Goal: Transaction & Acquisition: Purchase product/service

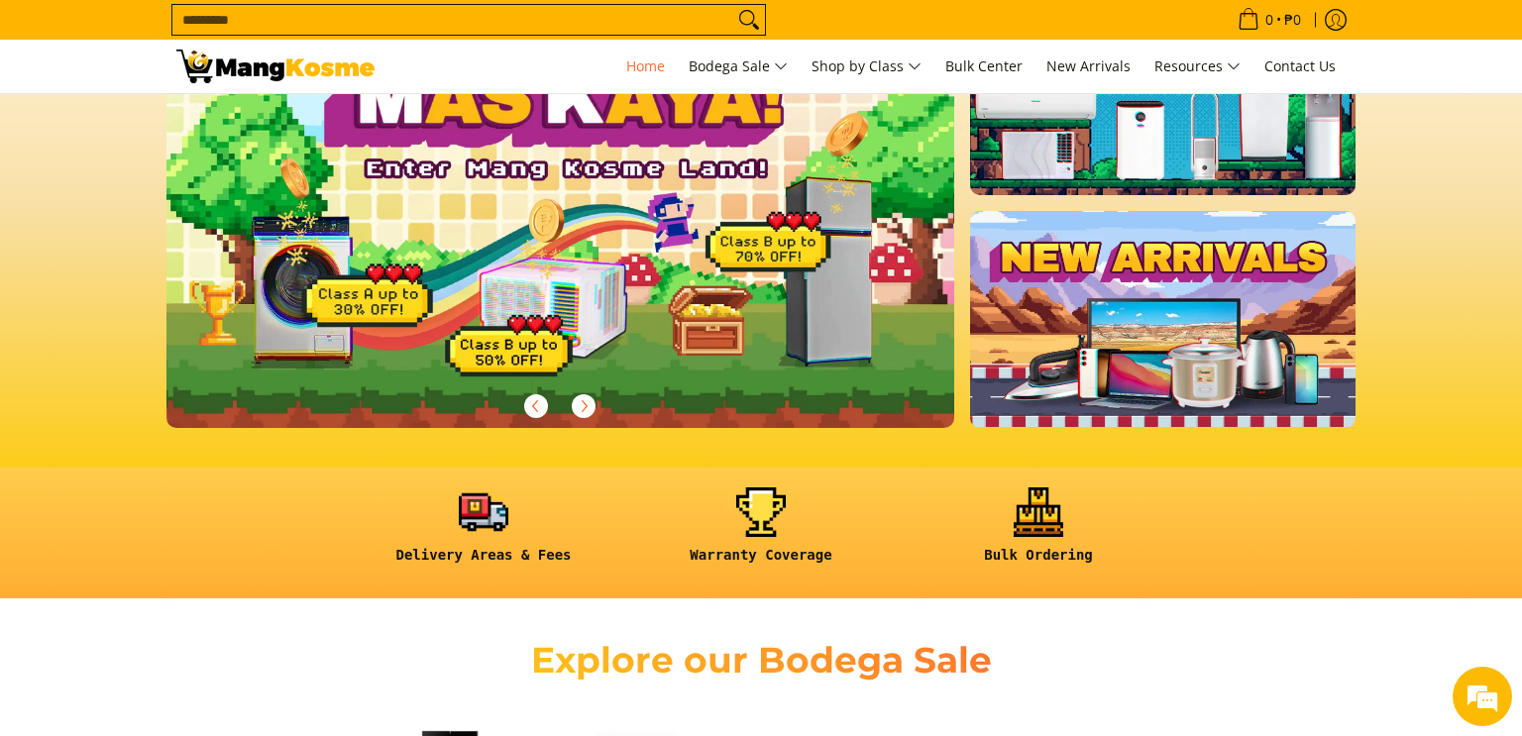
scroll to position [566, 0]
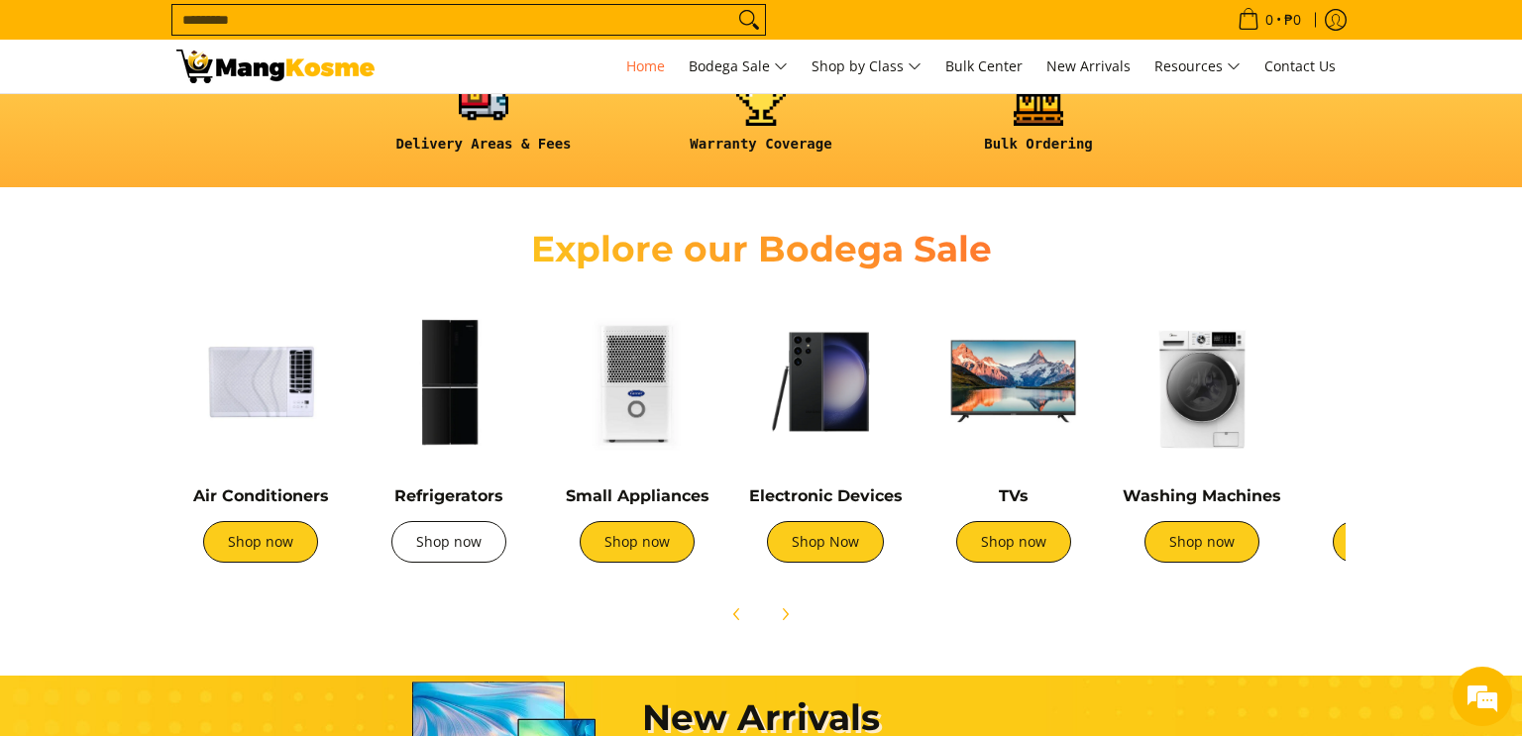
click at [438, 549] on link "Shop now" at bounding box center [448, 542] width 115 height 42
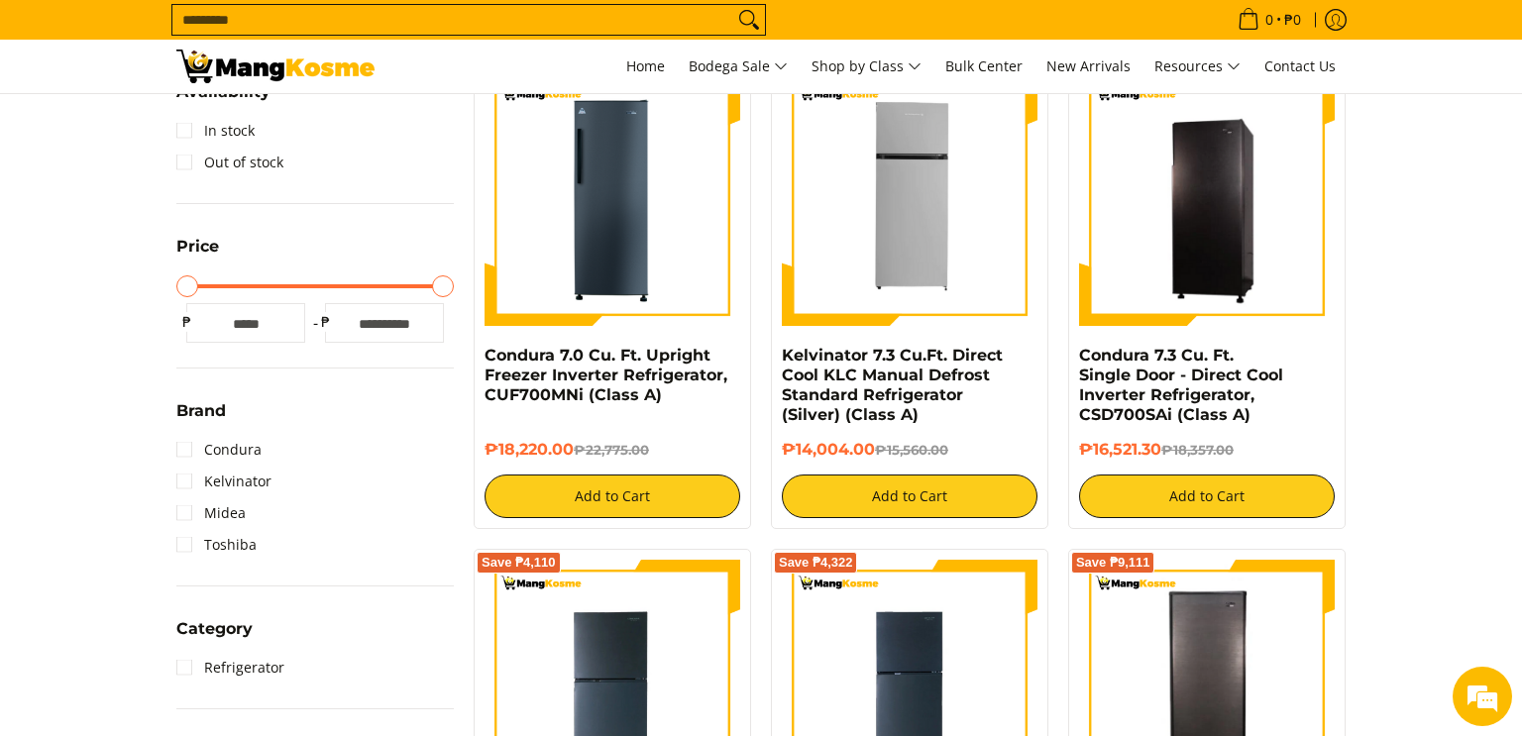
scroll to position [281, 0]
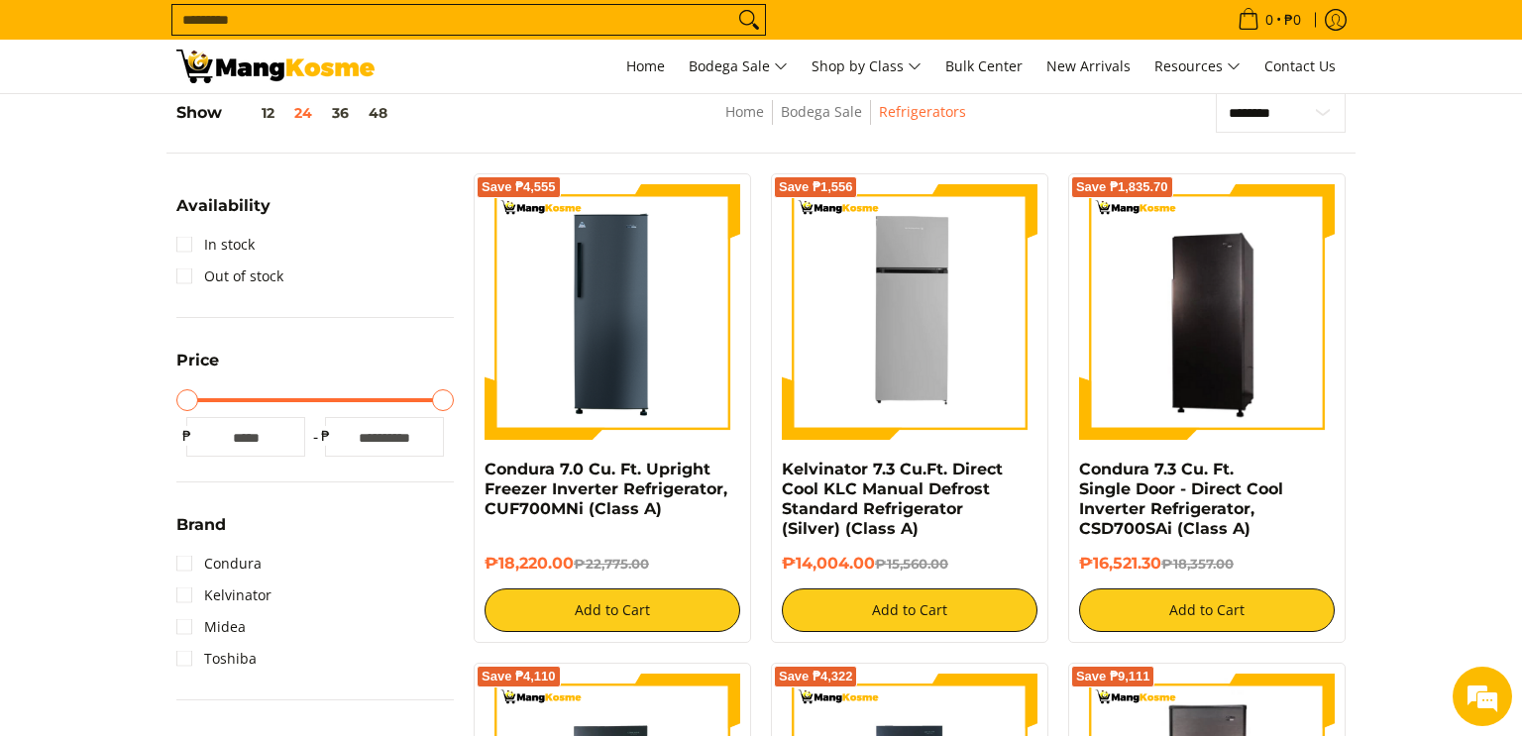
click at [390, 428] on input "*****" at bounding box center [384, 437] width 119 height 40
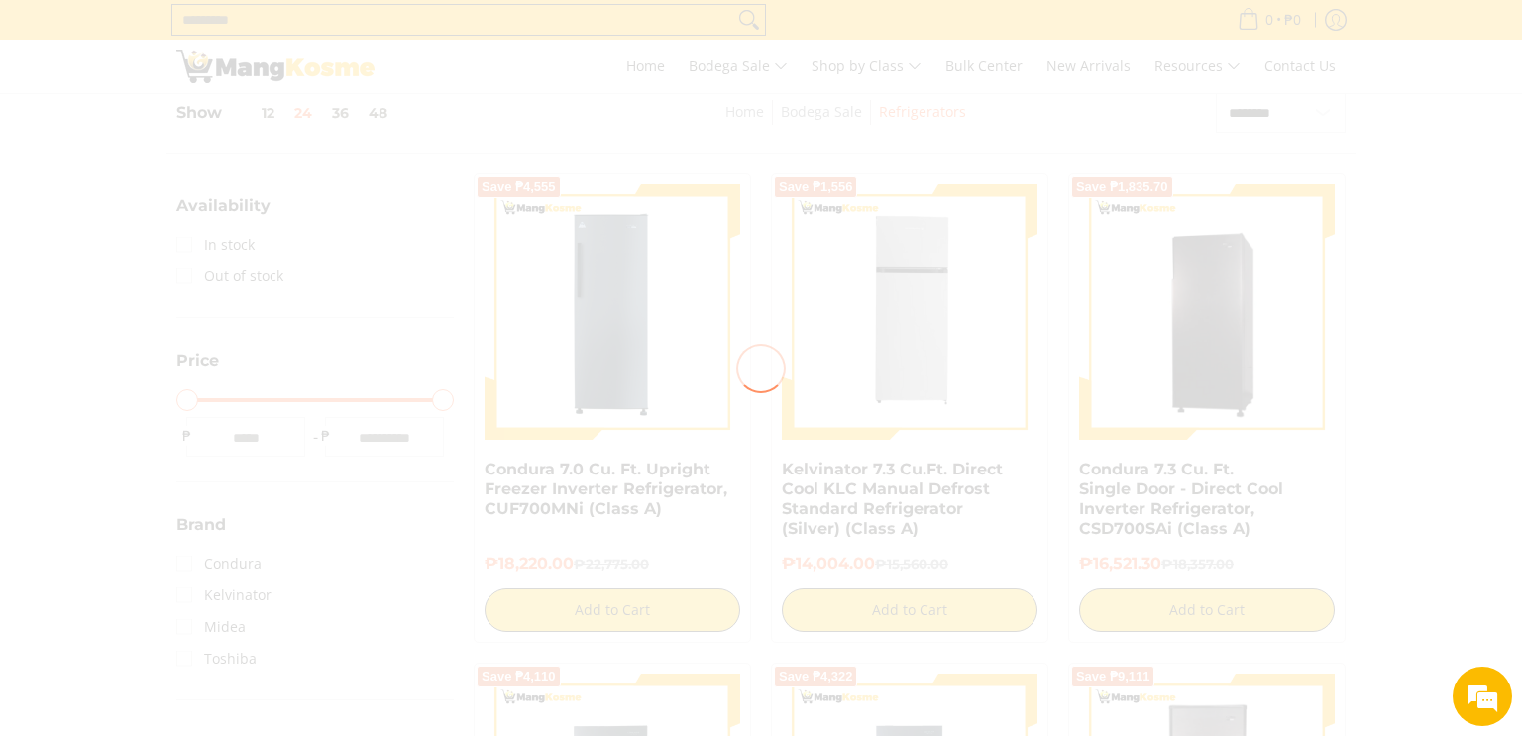
type input "*****"
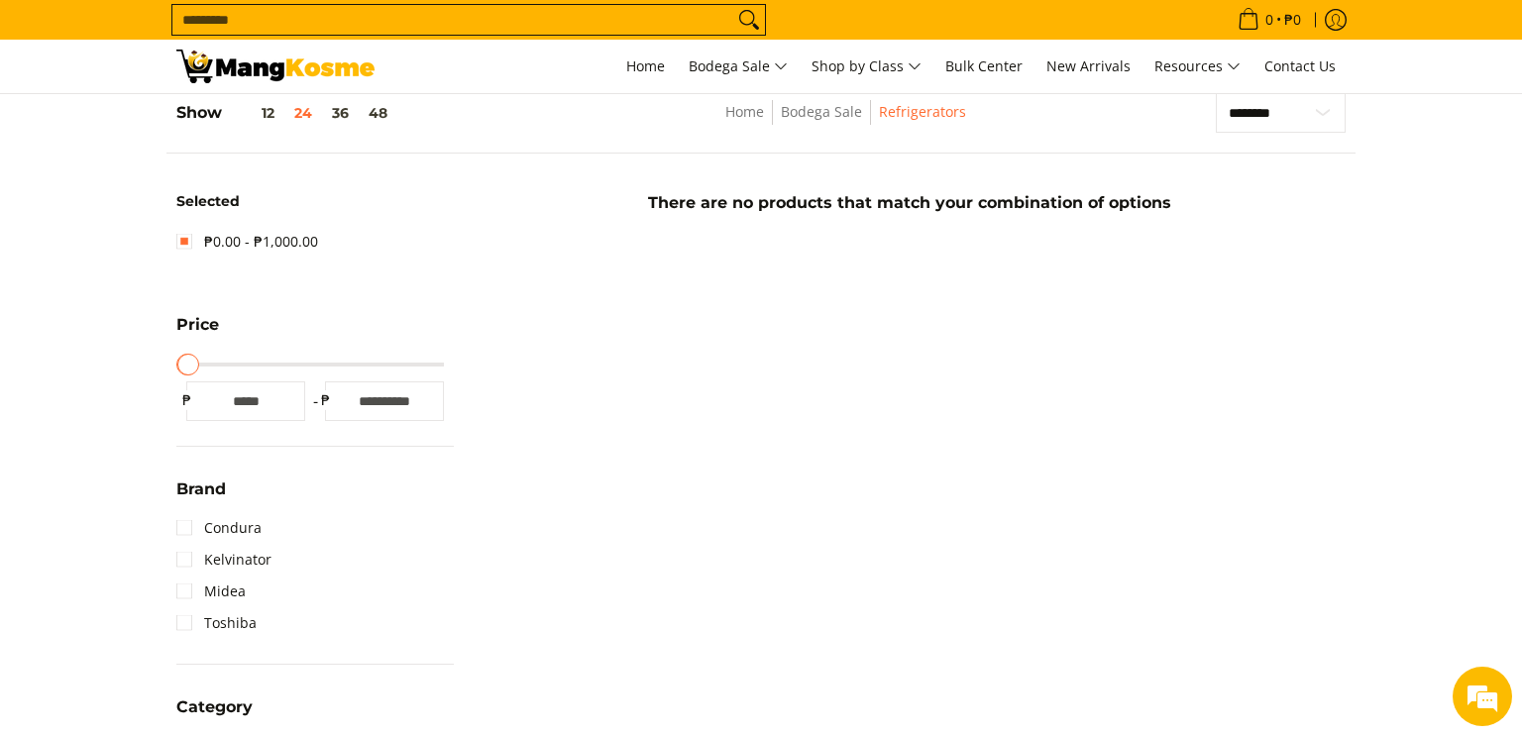
scroll to position [278, 0]
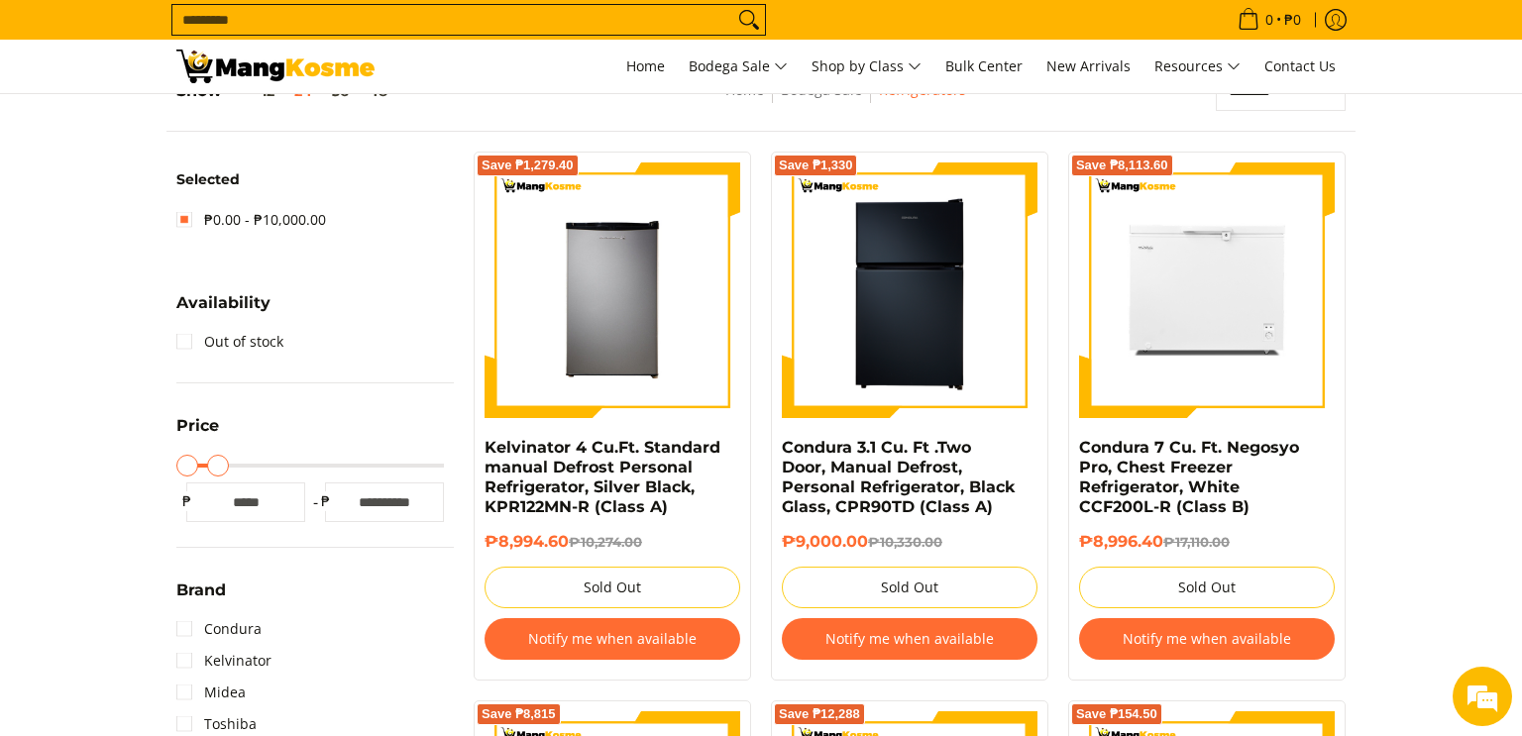
scroll to position [462, 0]
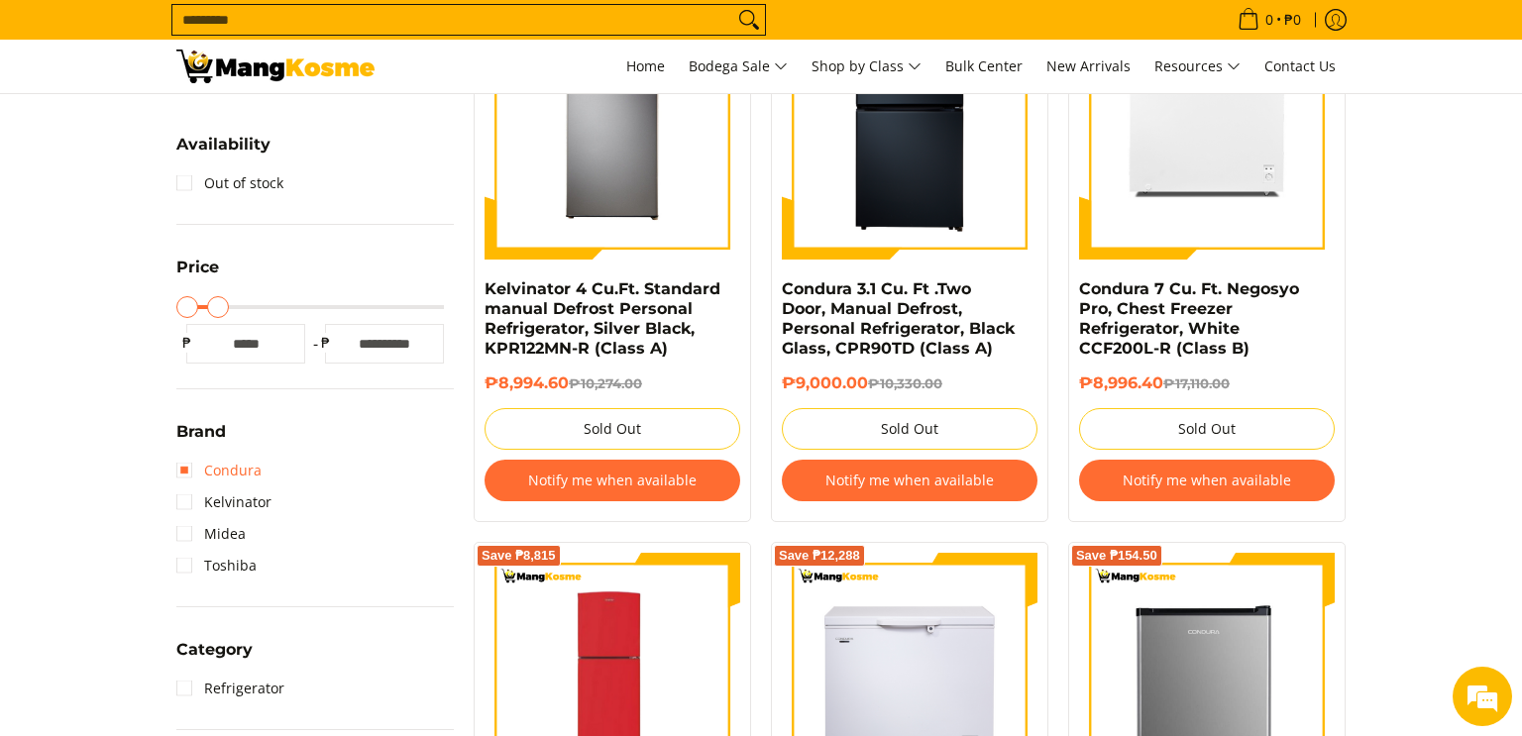
click at [189, 469] on link "Condura" at bounding box center [218, 471] width 85 height 32
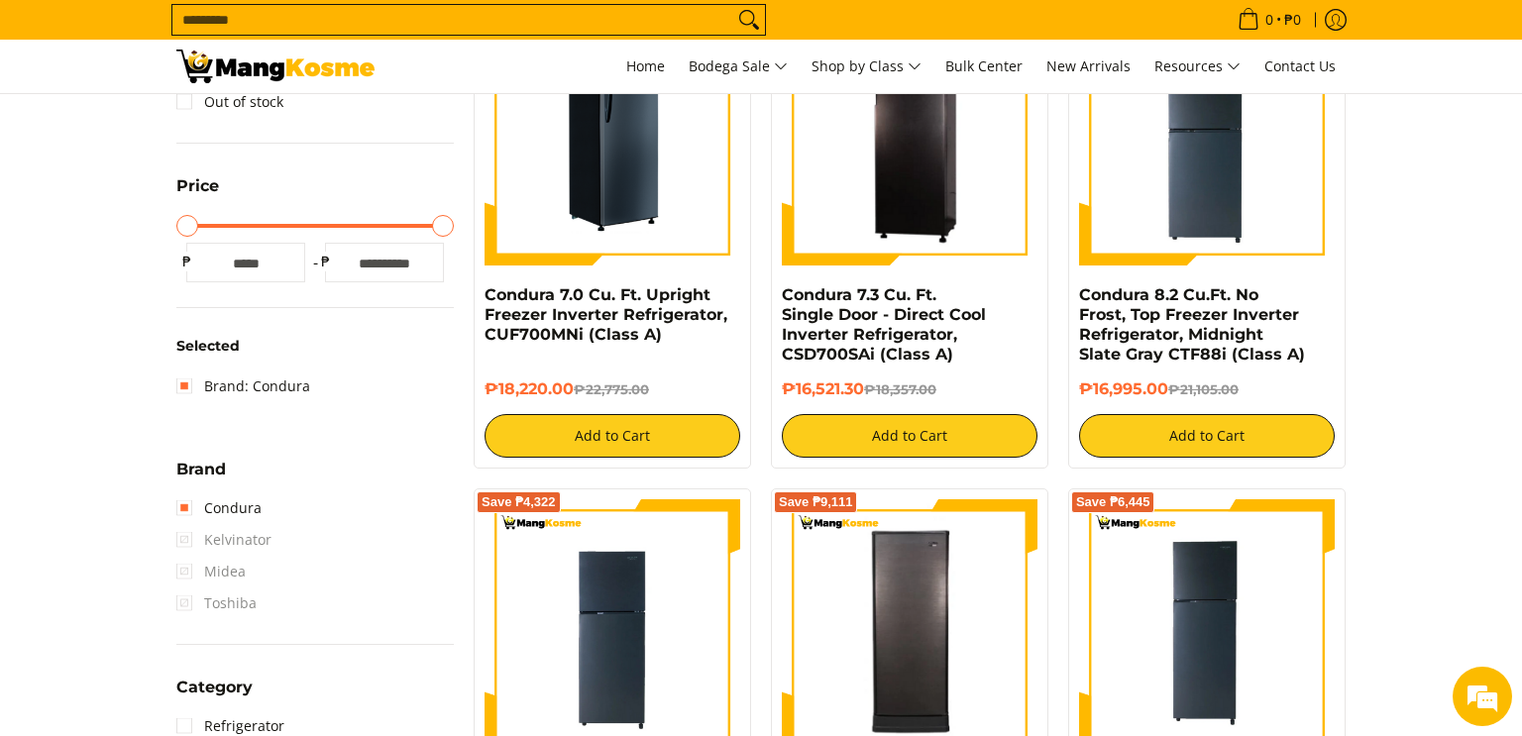
scroll to position [278, 0]
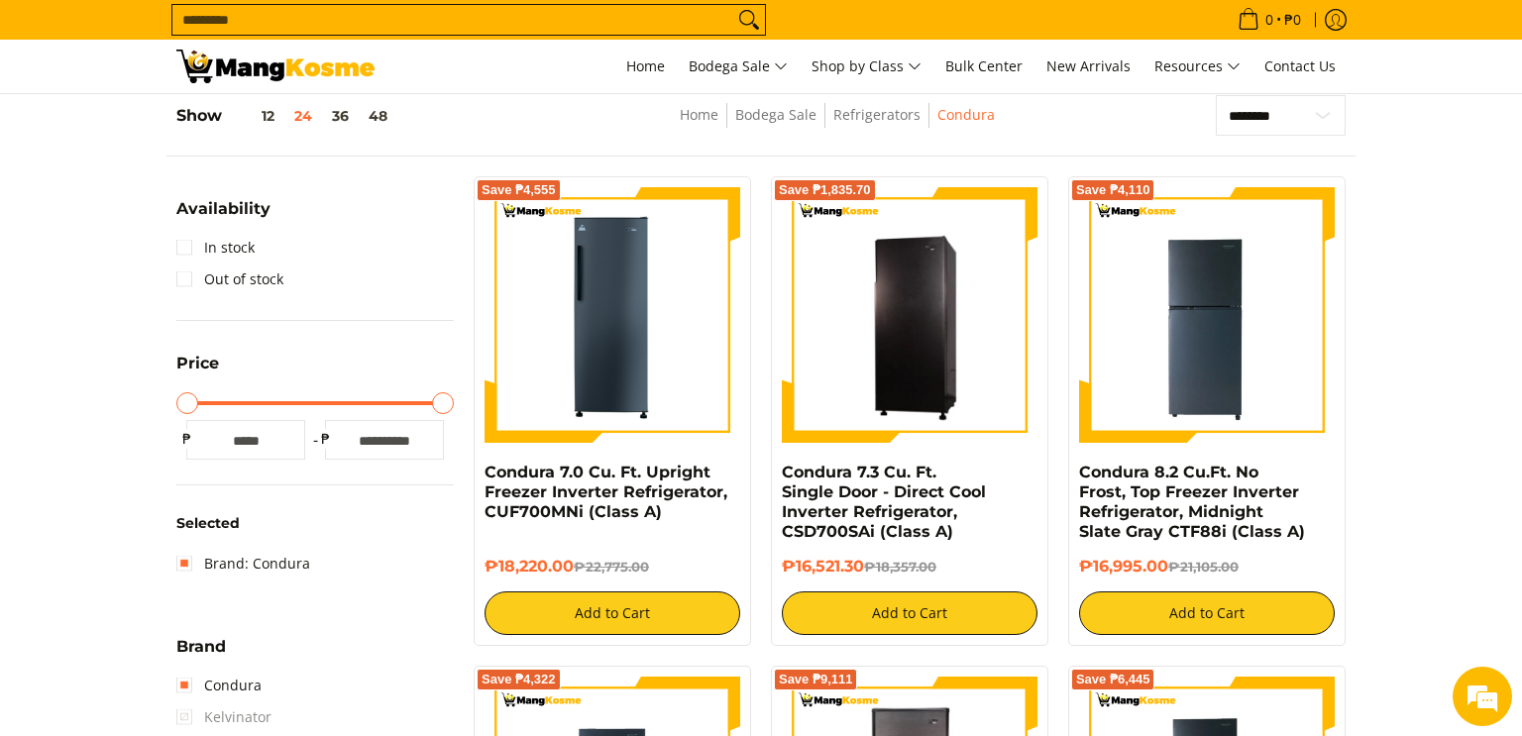
click at [383, 435] on input "*****" at bounding box center [384, 440] width 119 height 40
type input "*****"
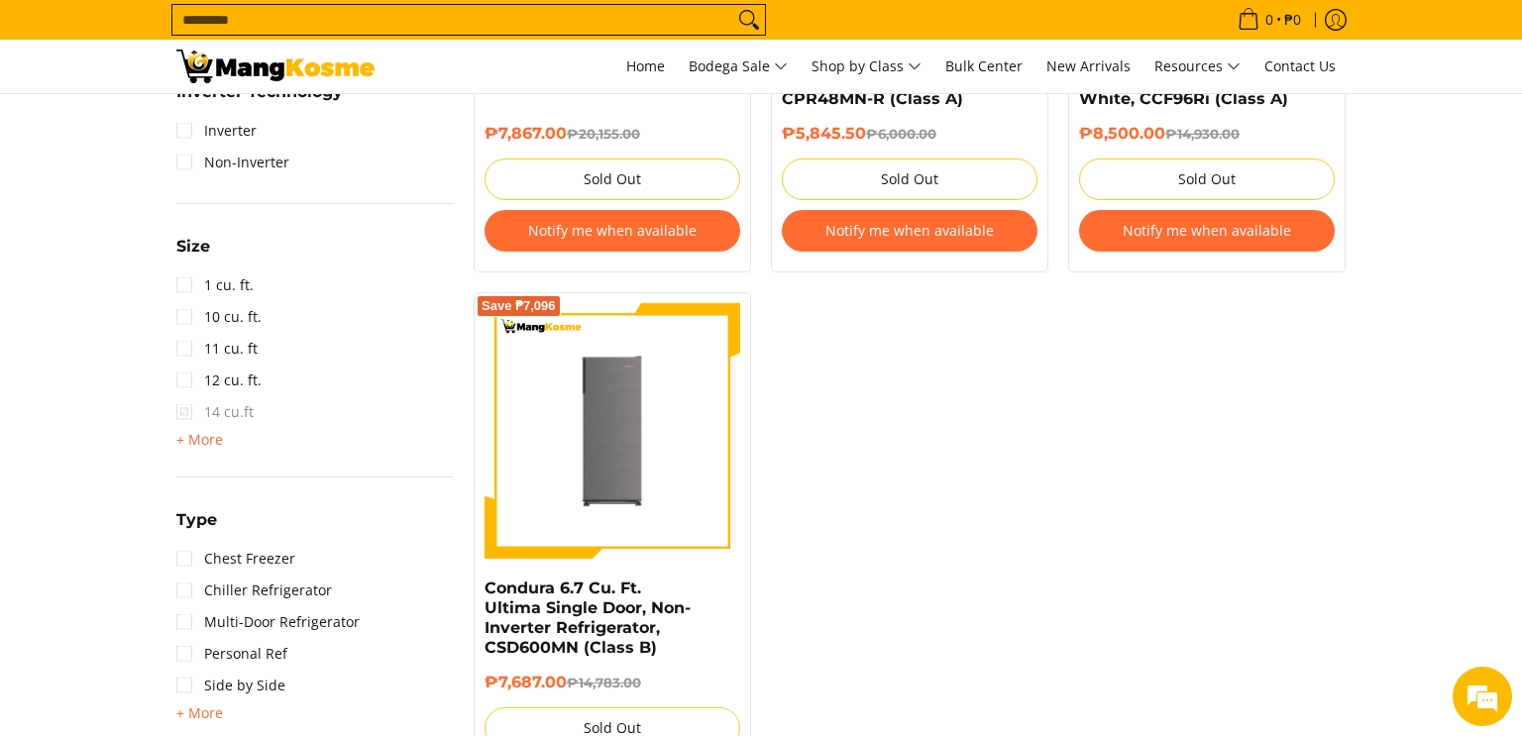
scroll to position [1327, 0]
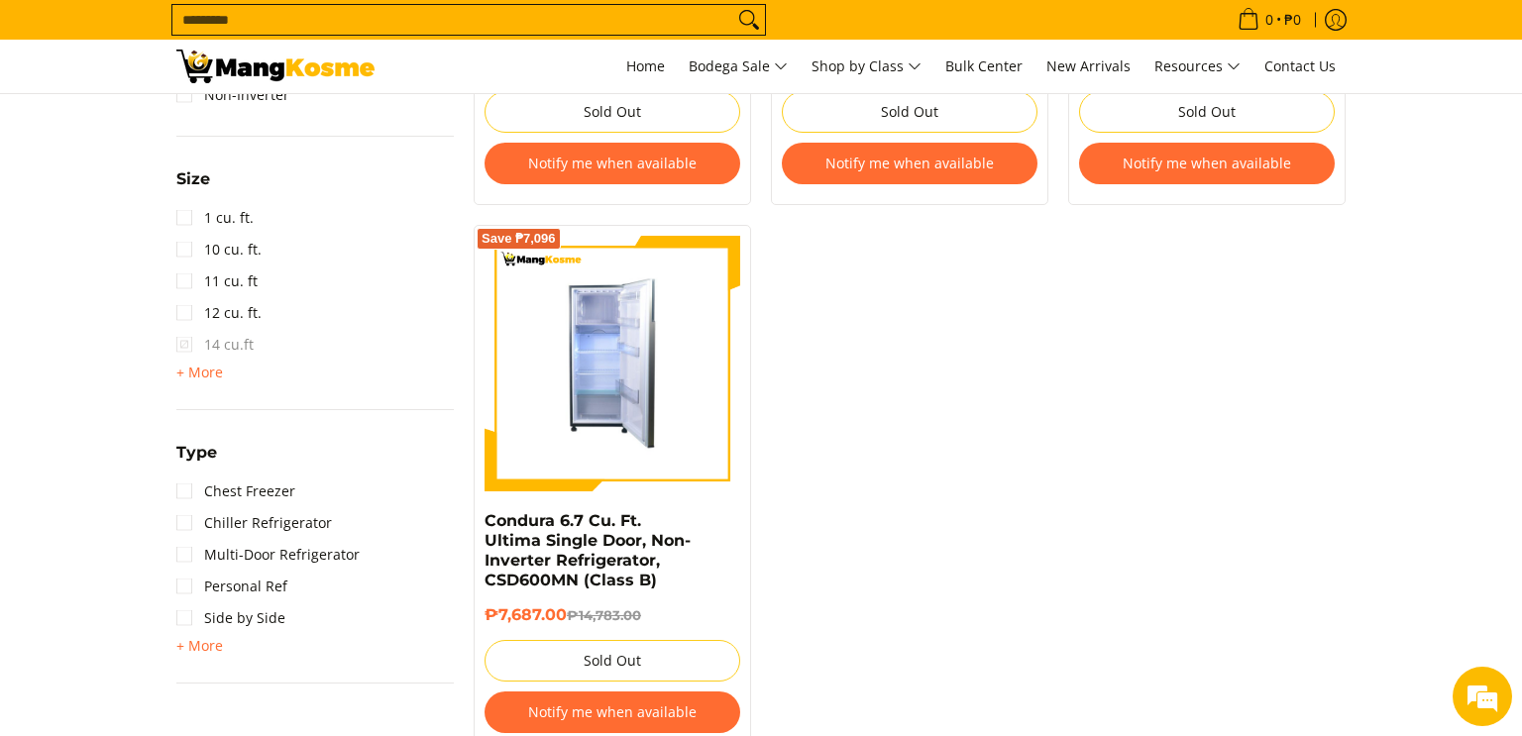
click at [642, 440] on img at bounding box center [612, 364] width 256 height 256
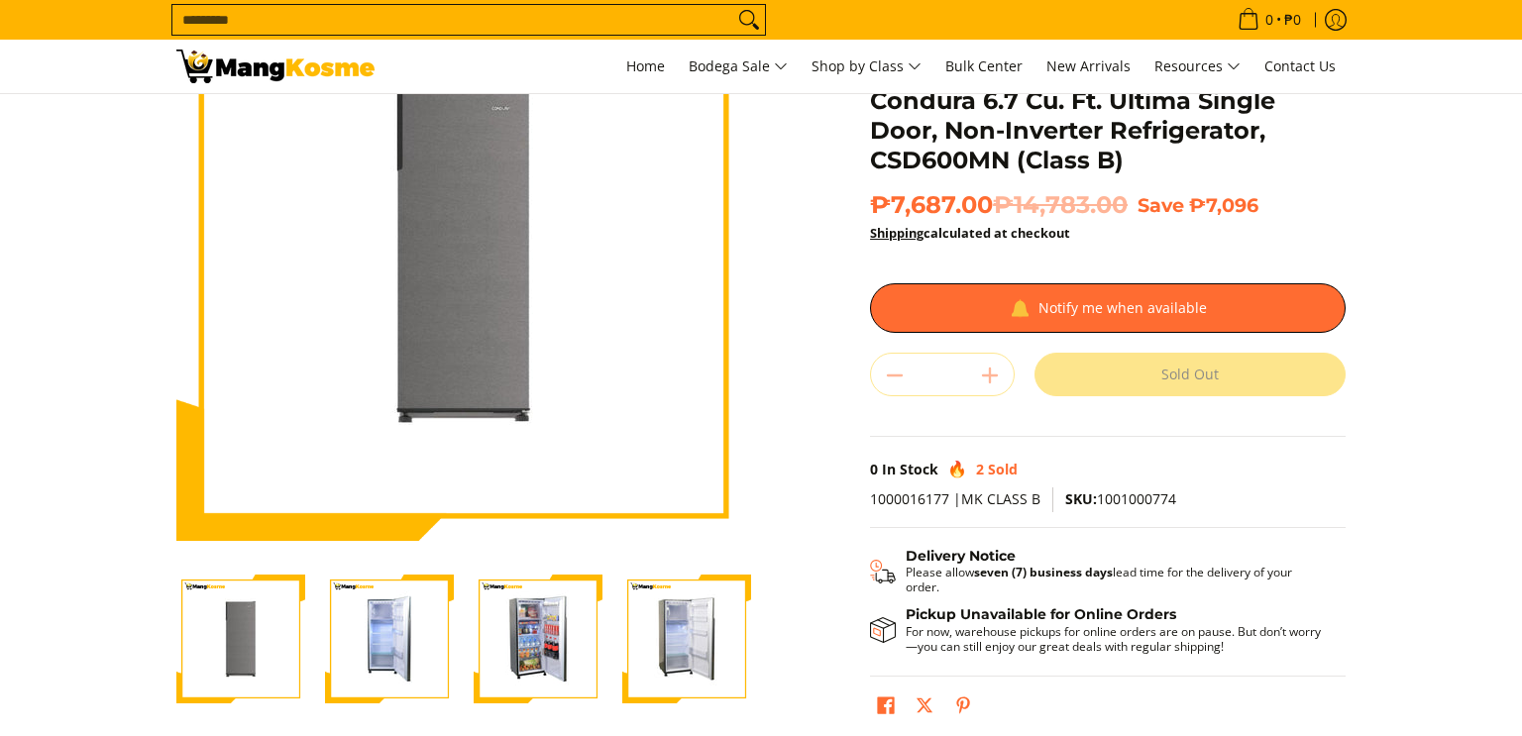
scroll to position [225, 0]
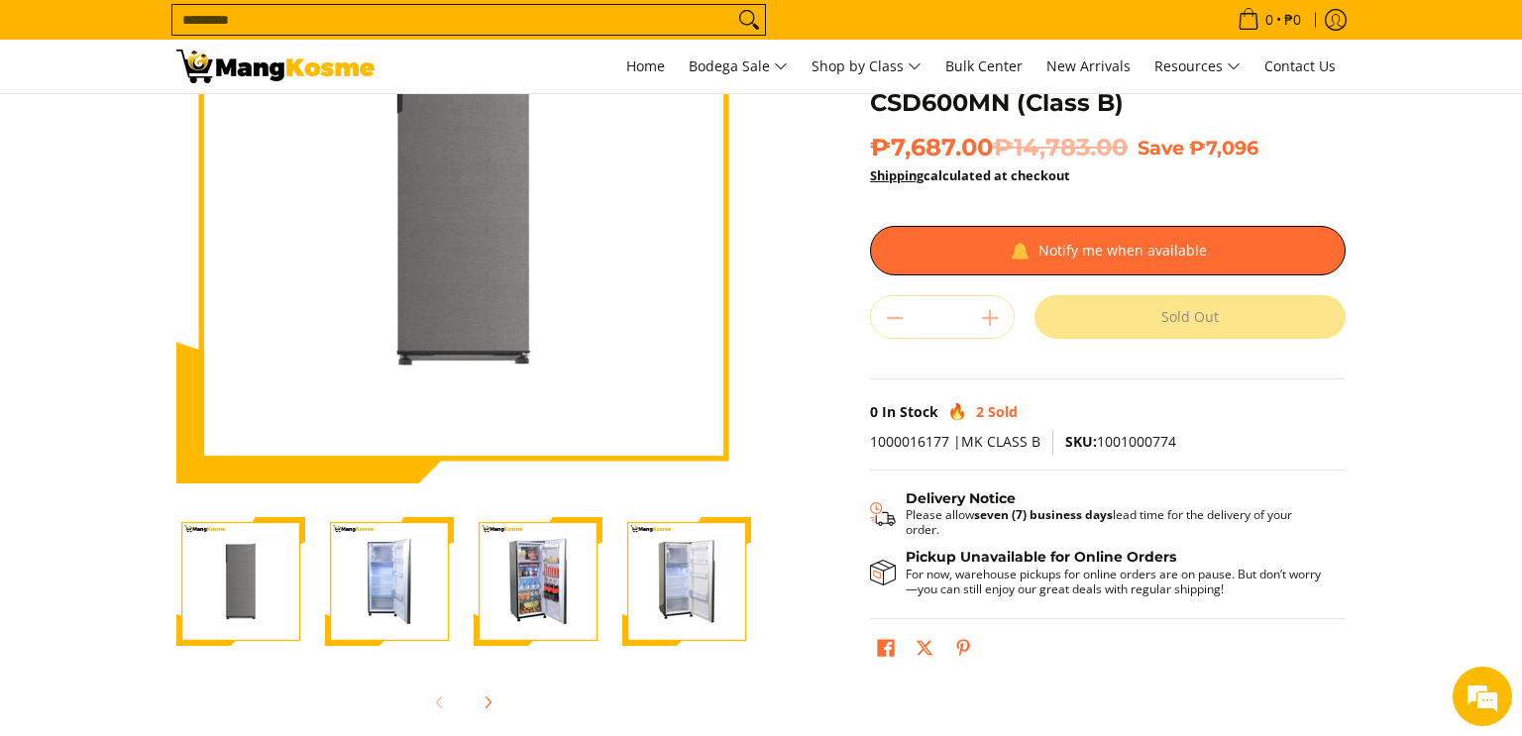
click at [684, 624] on img "Condura 6.7 Cu. Ft. Ultima Single Door, Non-Inverter Refrigerator, CSD600MN (Cl…" at bounding box center [686, 581] width 129 height 129
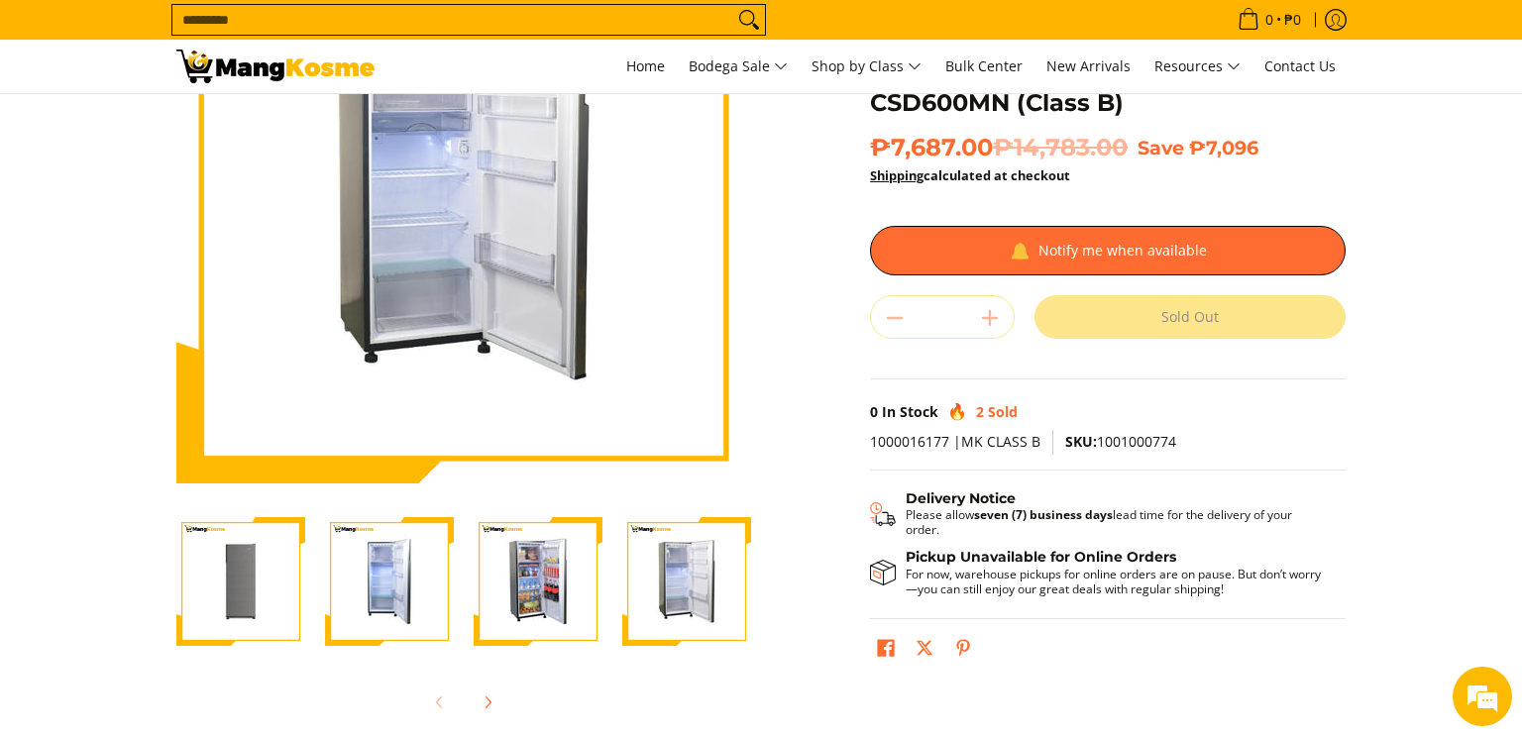
click at [521, 602] on img "Condura 6.7 Cu. Ft. Ultima Single Door, Non-Inverter Refrigerator, CSD600MN (Cl…" at bounding box center [538, 581] width 129 height 129
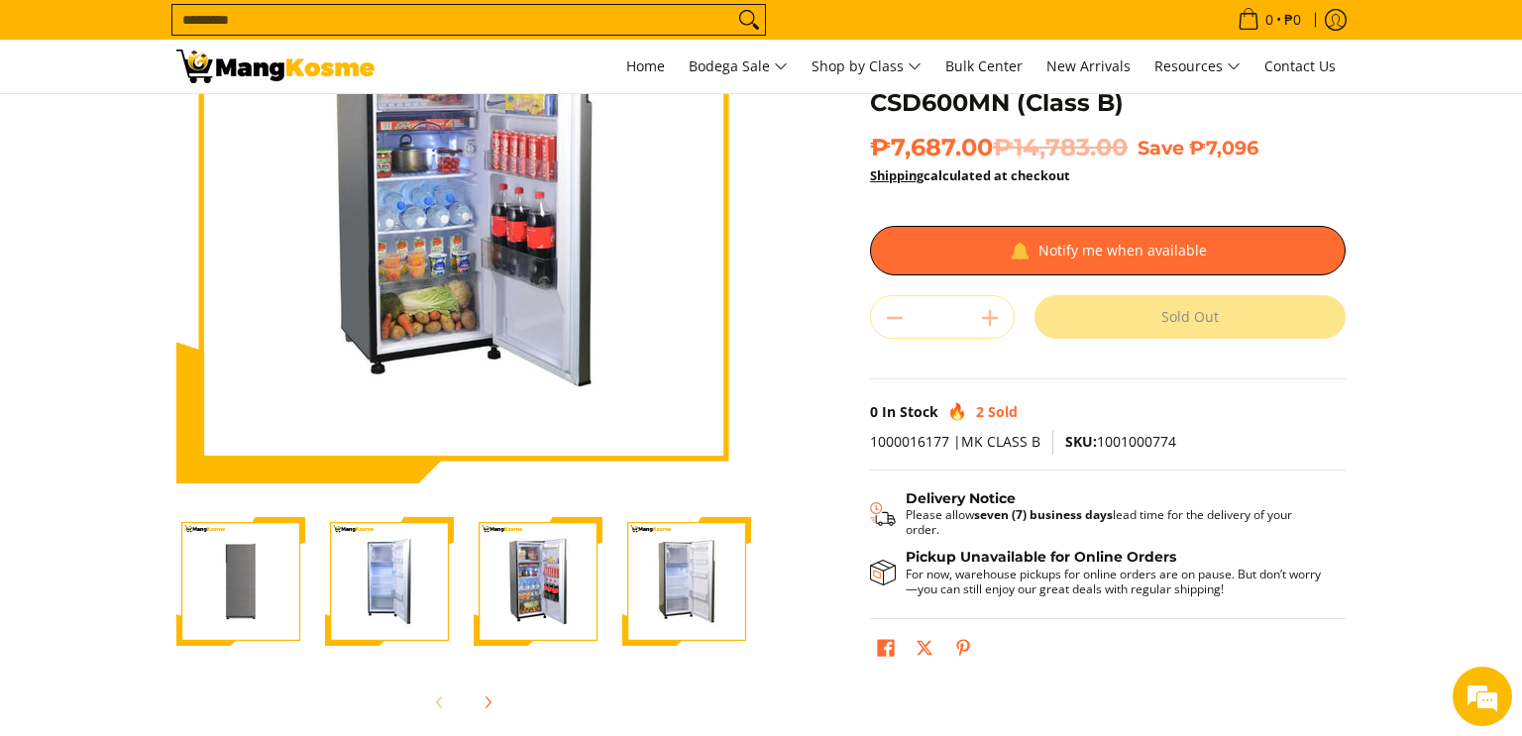
click at [448, 591] on img "Condura 6.7 Cu. Ft. Ultima Single Door, Non-Inverter Refrigerator, CSD600MN (Cl…" at bounding box center [389, 581] width 129 height 129
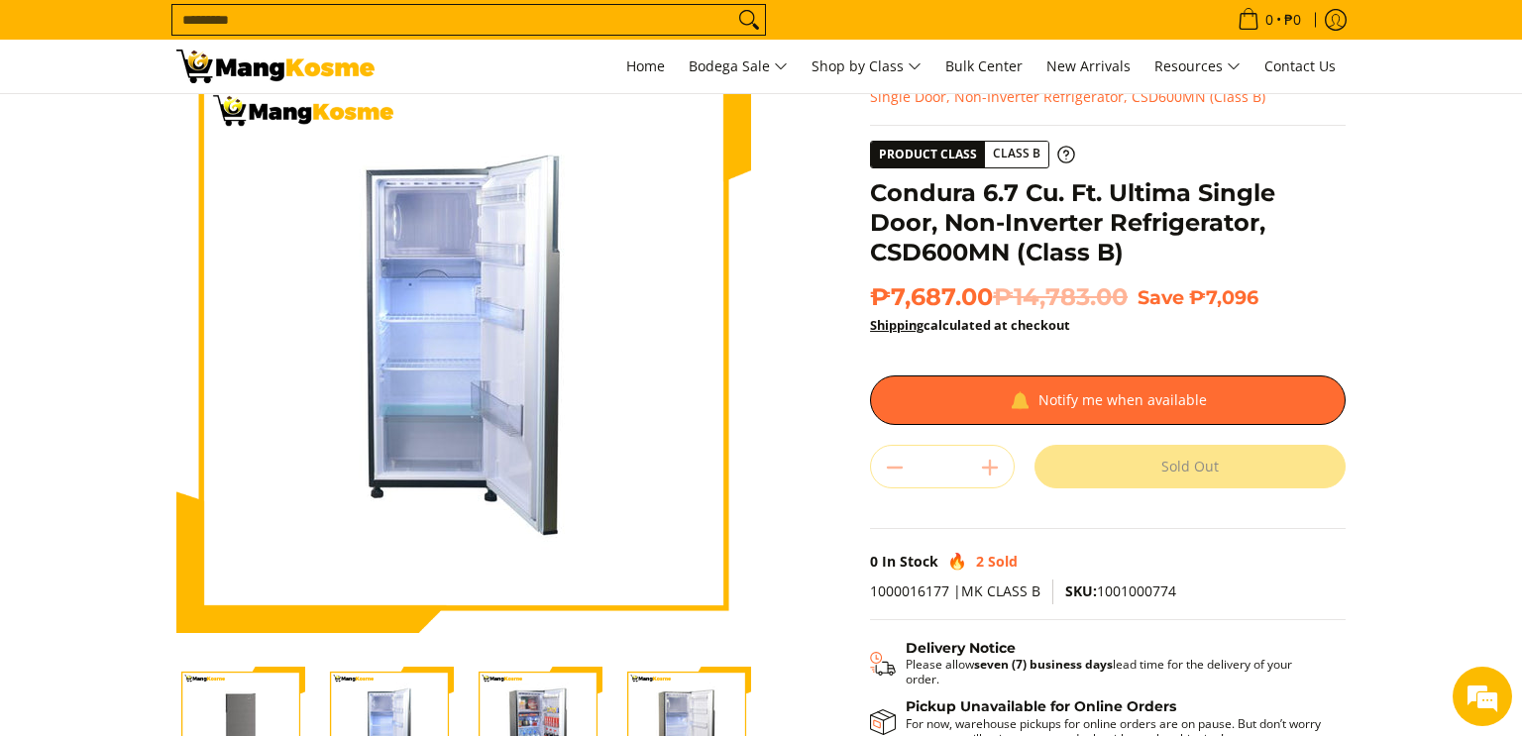
scroll to position [50, 0]
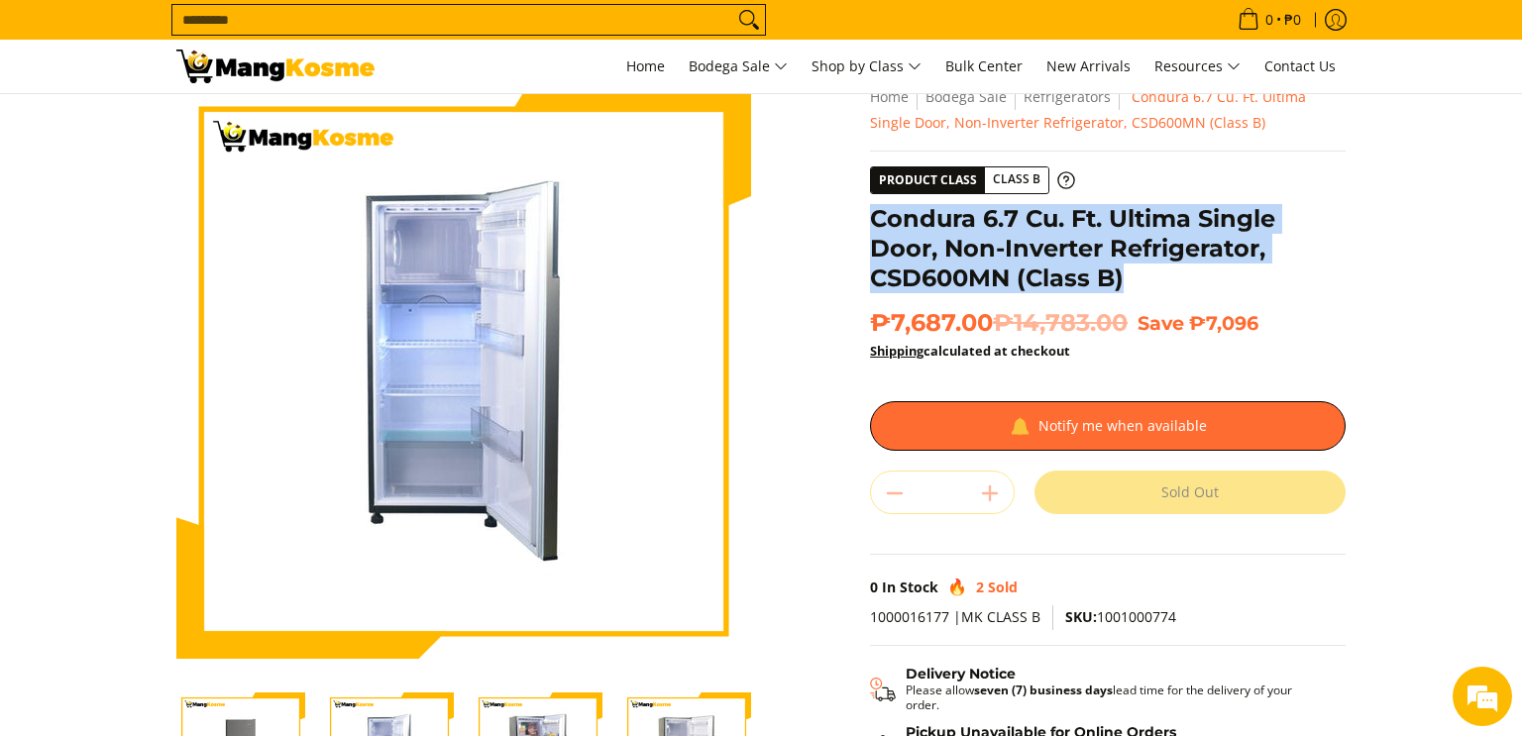
drag, startPoint x: 873, startPoint y: 222, endPoint x: 1180, endPoint y: 296, distance: 316.0
click at [1177, 293] on div "Condura 6.7 Cu. Ft. Ultima Single Door, Non-Inverter Refrigerator, CSD600MN (Cl…" at bounding box center [1108, 256] width 476 height 104
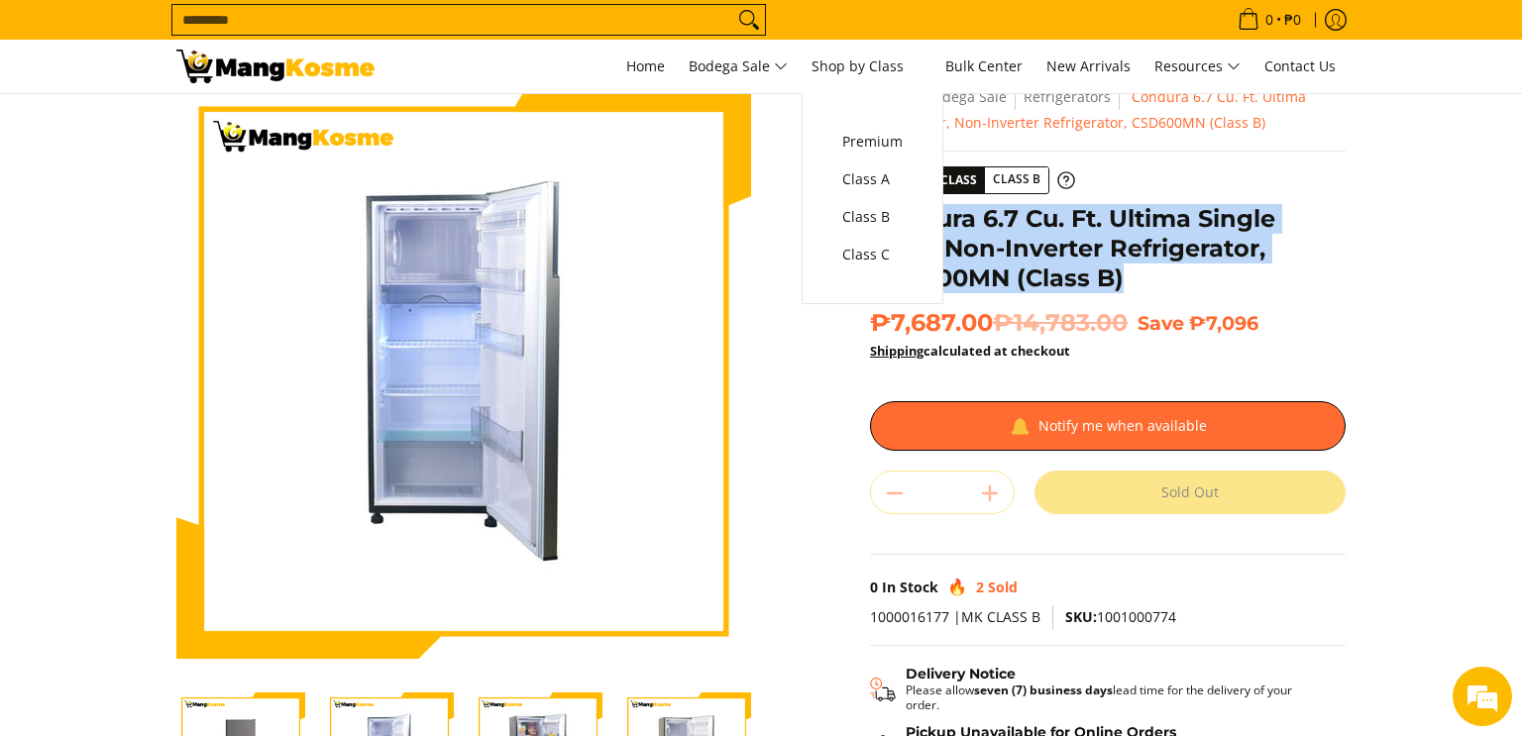
copy h1 "Condura 6.7 Cu. Ft. Ultima Single Door, Non-Inverter Refrigerator, CSD600MN (Cl…"
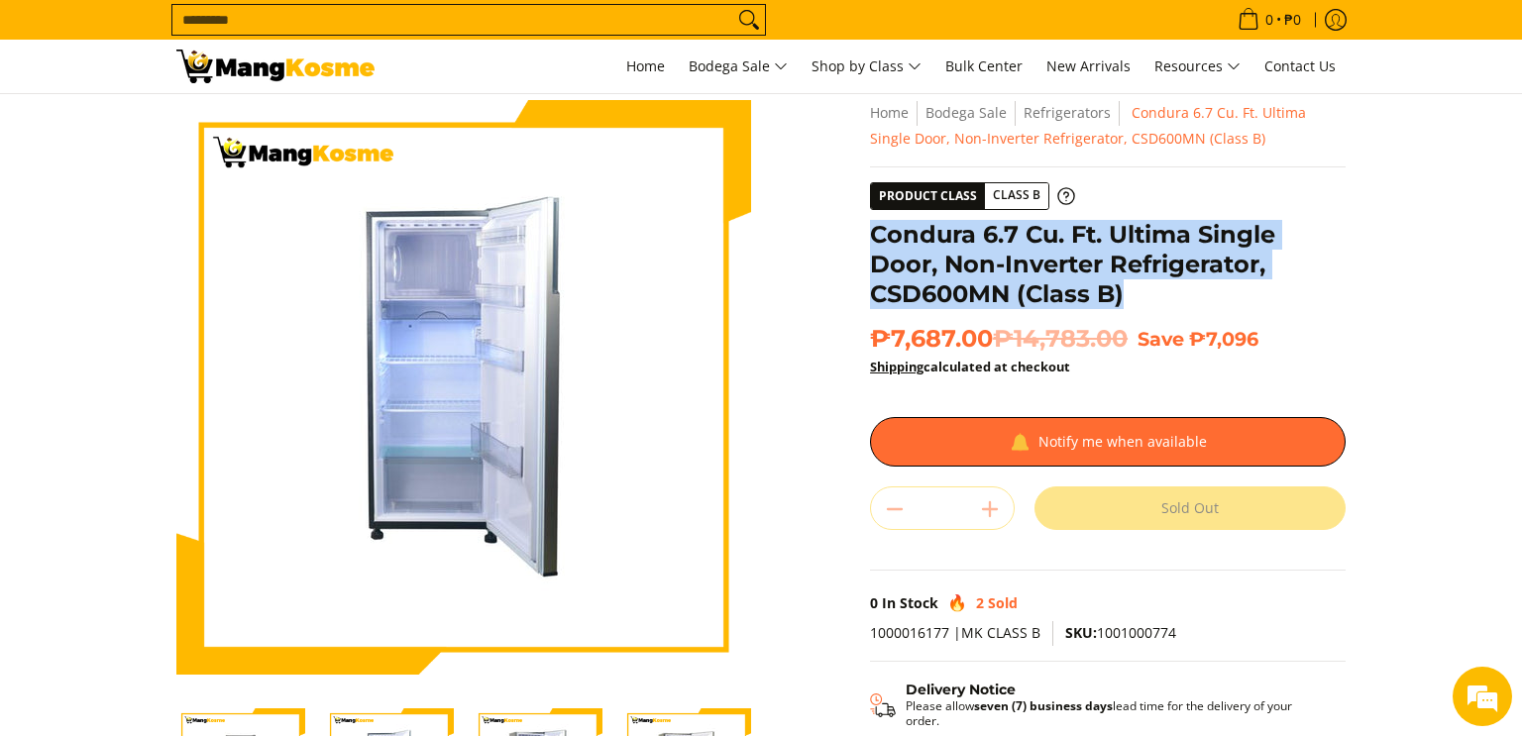
scroll to position [20, 0]
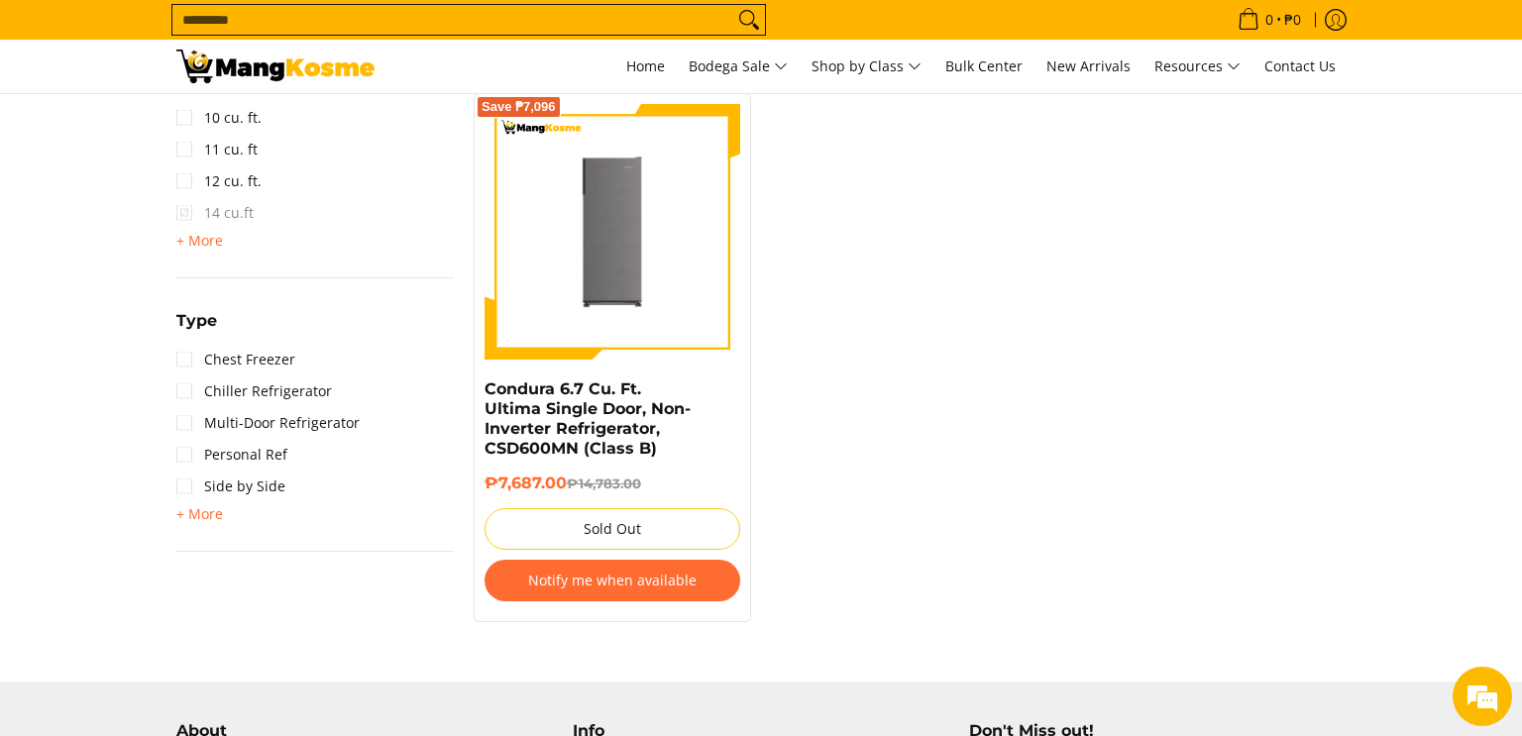
scroll to position [1501, 0]
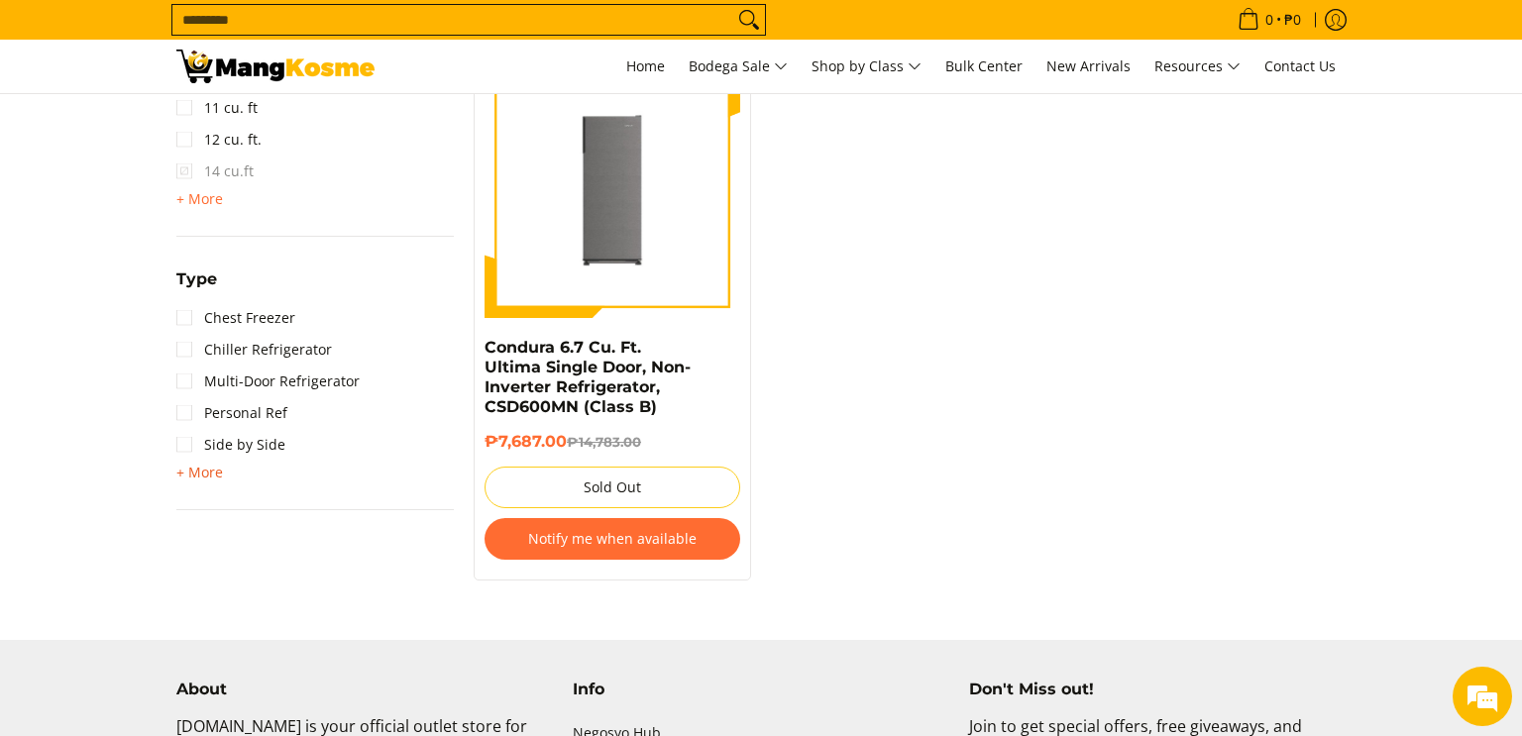
click at [208, 476] on span "+ More" at bounding box center [199, 473] width 47 height 16
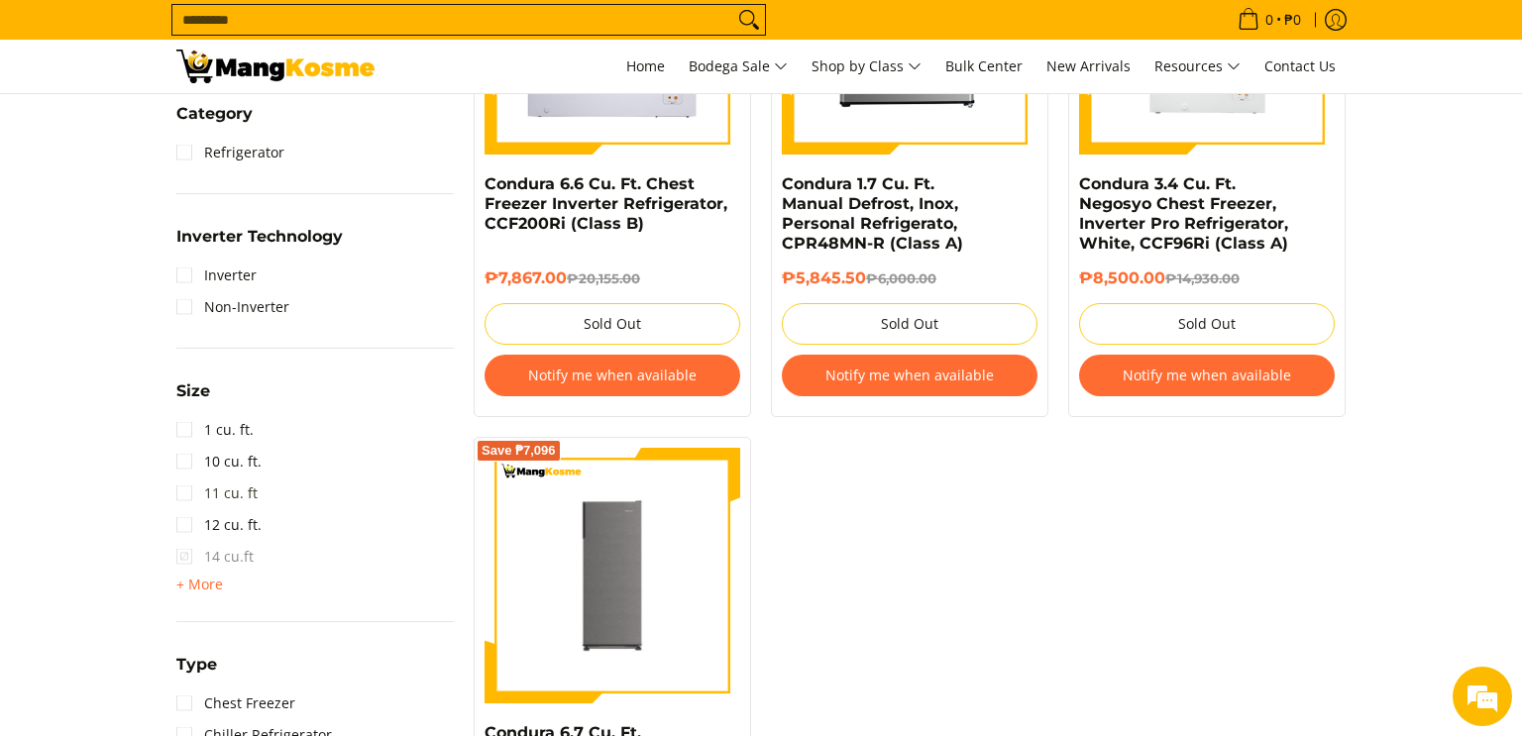
scroll to position [1121, 0]
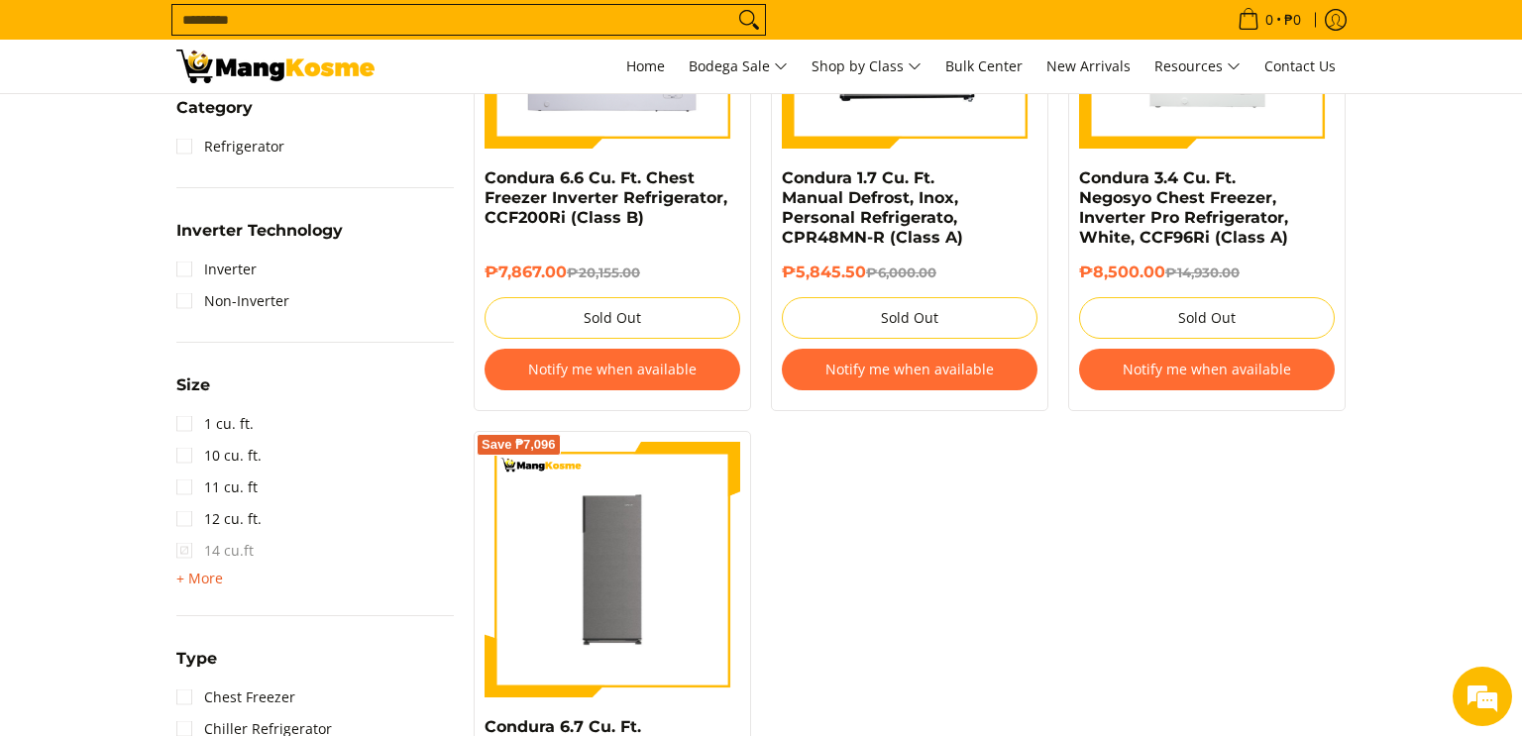
click at [201, 580] on span "+ More" at bounding box center [199, 579] width 47 height 16
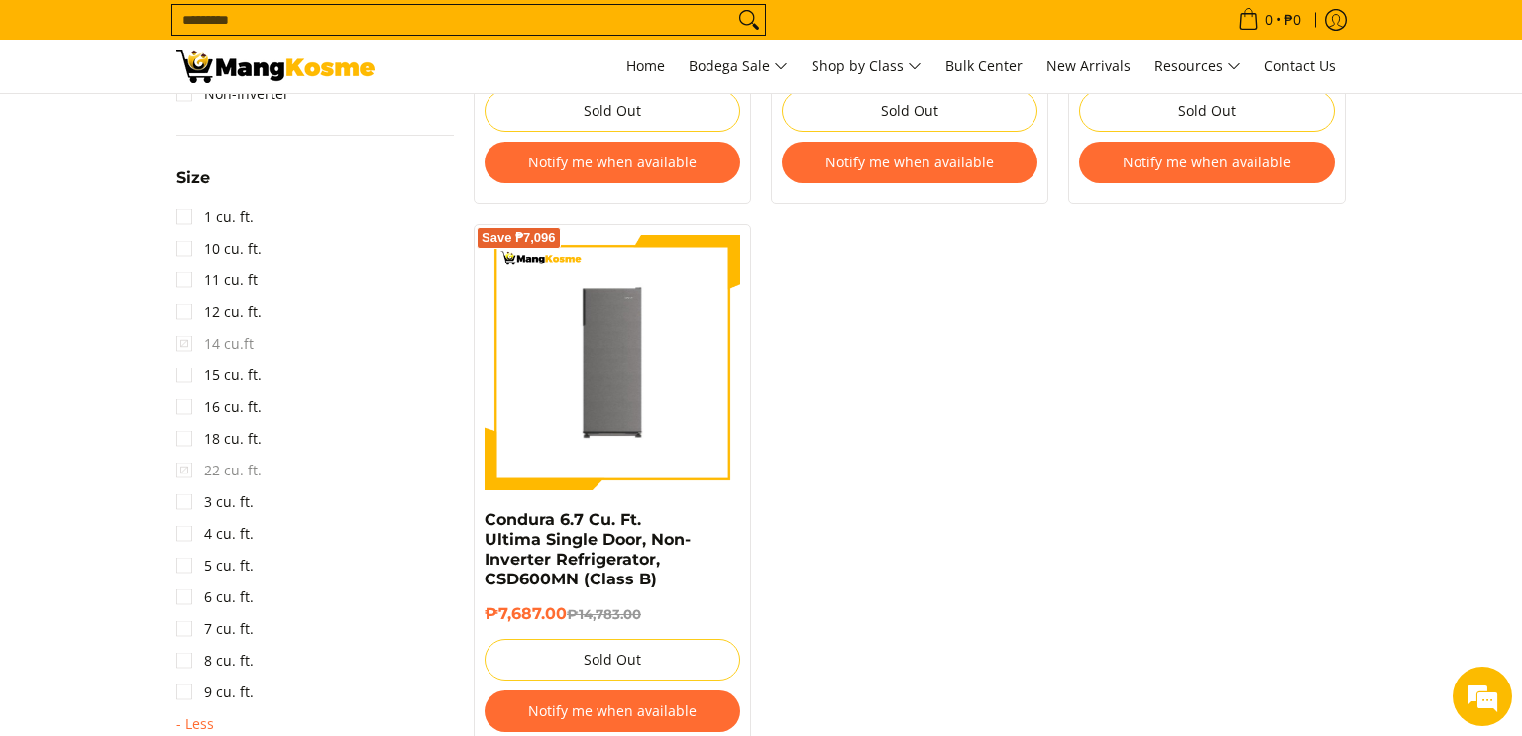
scroll to position [1341, 0]
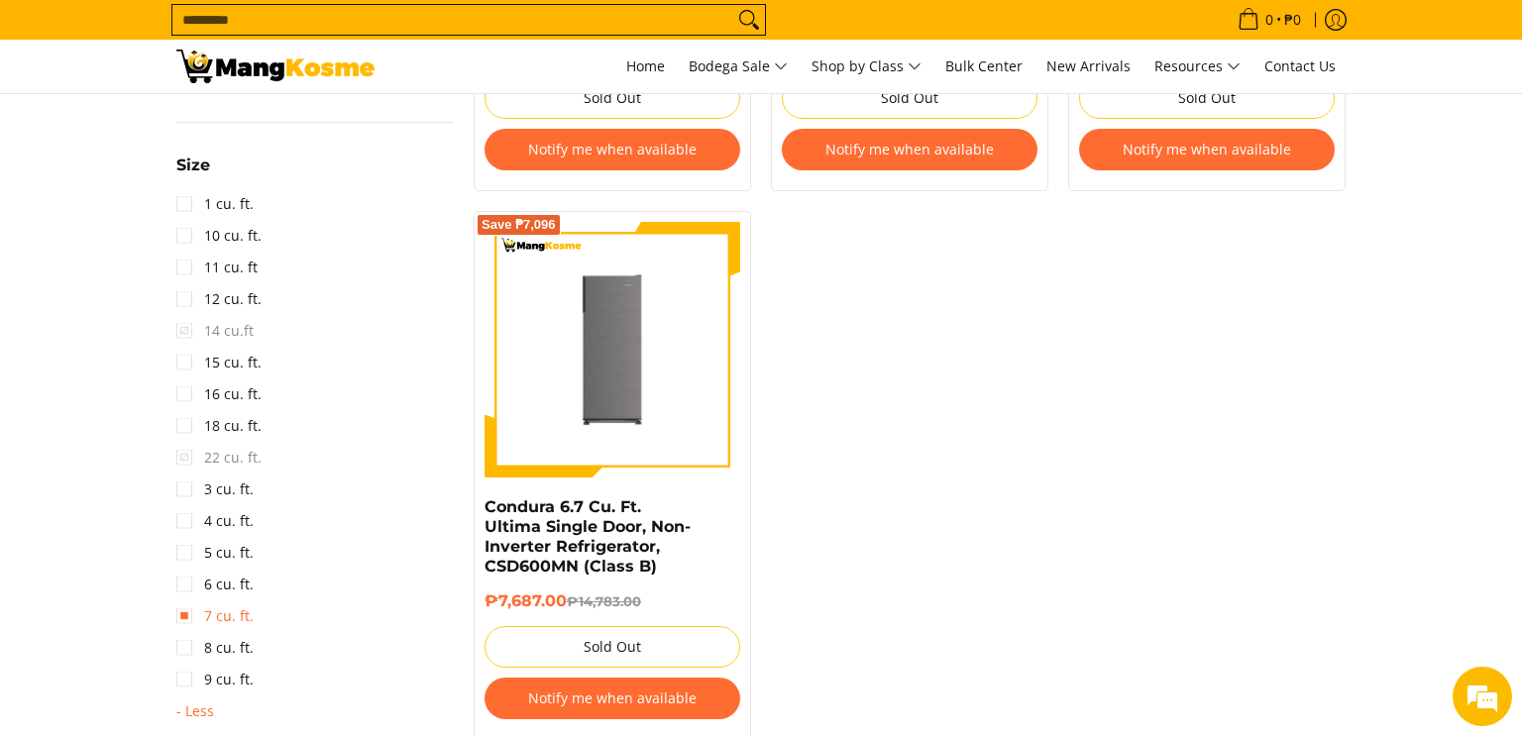
click at [180, 613] on link "7 cu. ft." at bounding box center [214, 616] width 77 height 32
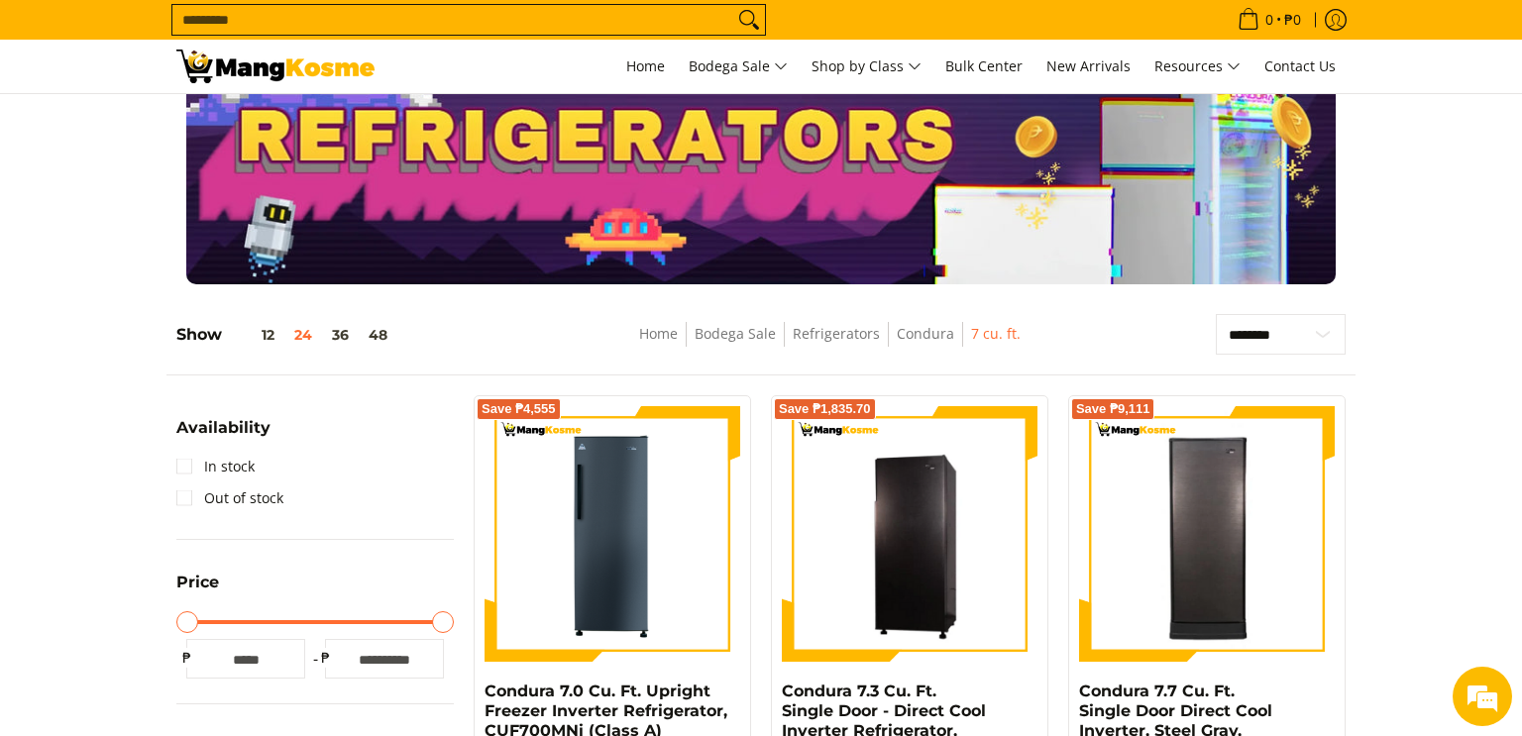
scroll to position [50, 0]
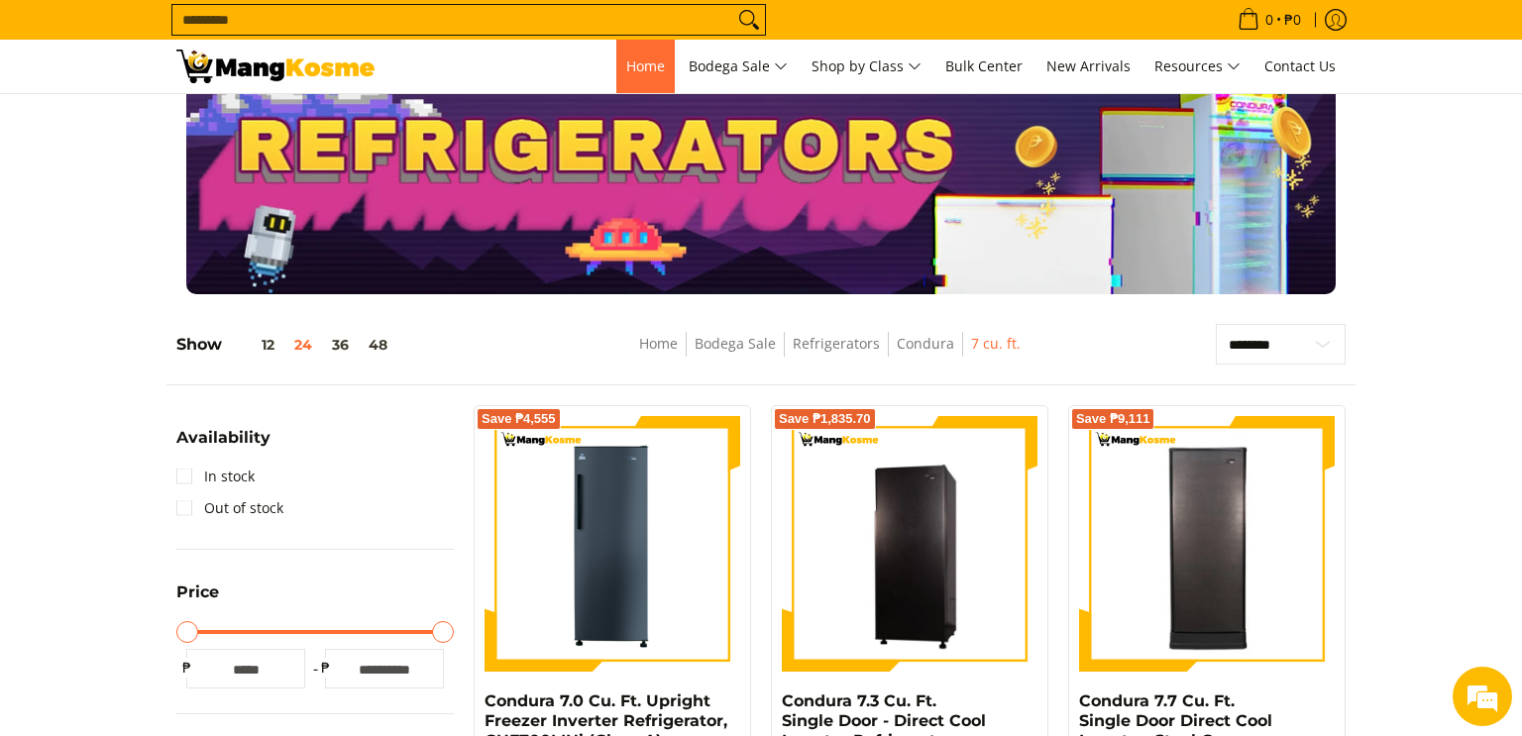
click at [646, 68] on span "Home" at bounding box center [645, 65] width 39 height 19
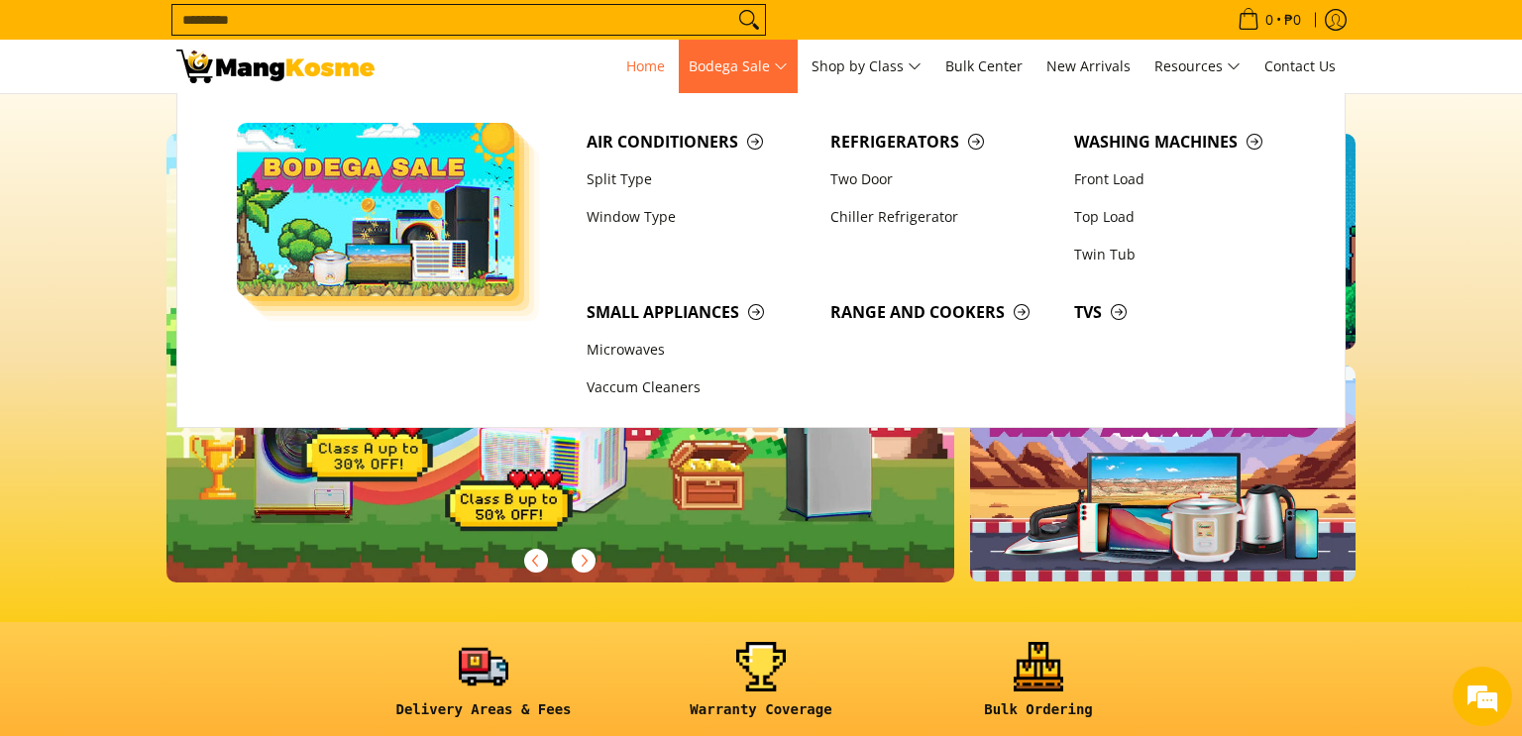
click at [775, 67] on span "Bodega Sale" at bounding box center [737, 66] width 99 height 25
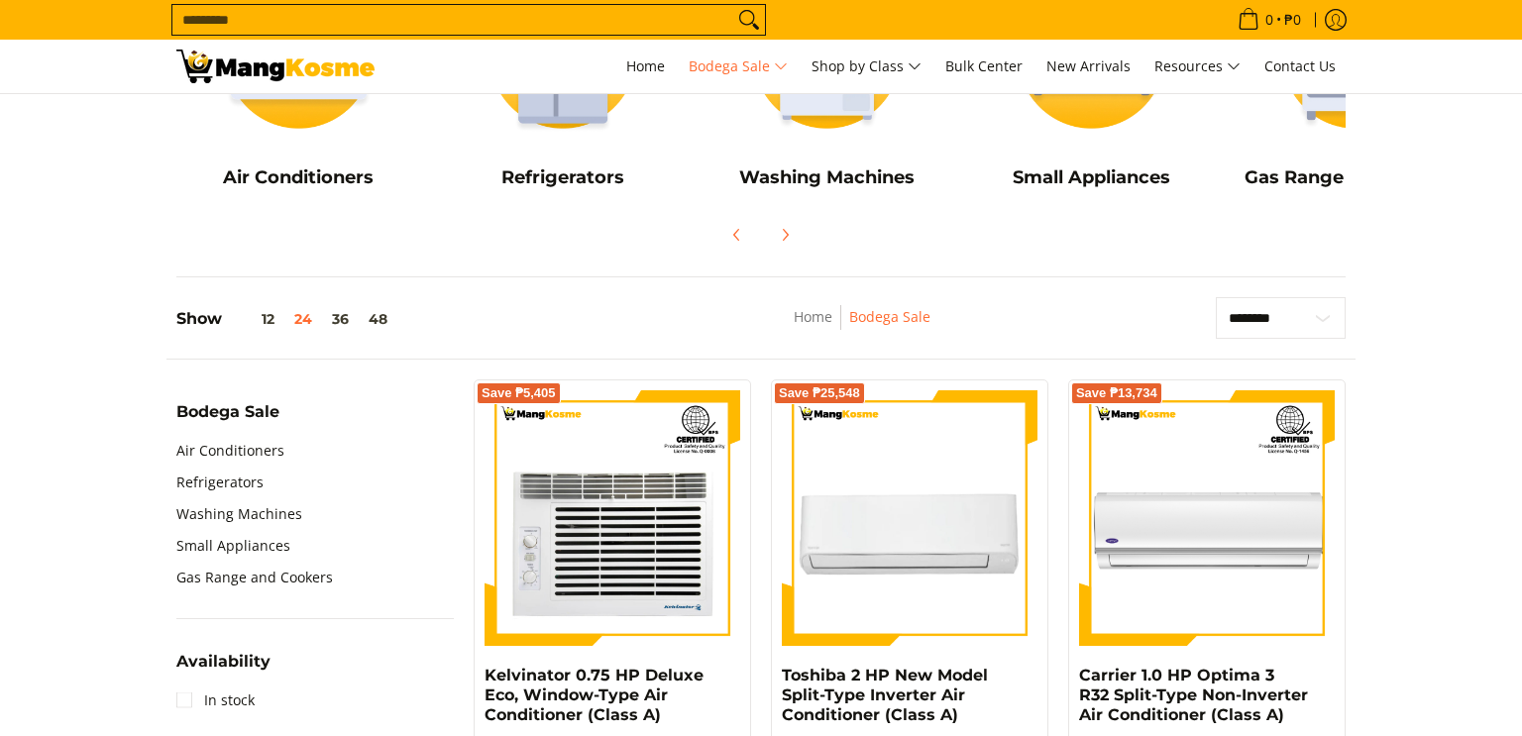
scroll to position [400, 0]
click at [248, 481] on link "Refrigerators" at bounding box center [219, 483] width 87 height 32
